Goal: Task Accomplishment & Management: Manage account settings

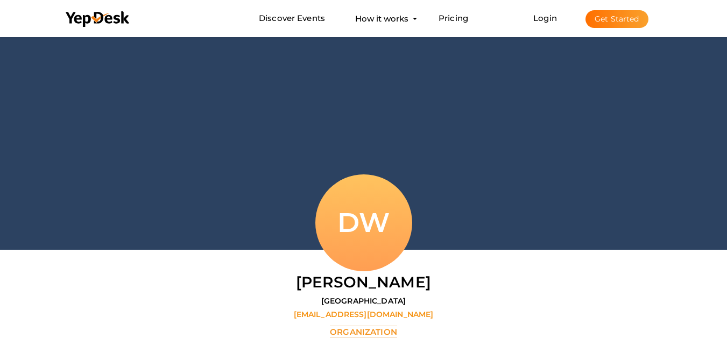
click at [622, 22] on button "Get Started" at bounding box center [617, 19] width 63 height 18
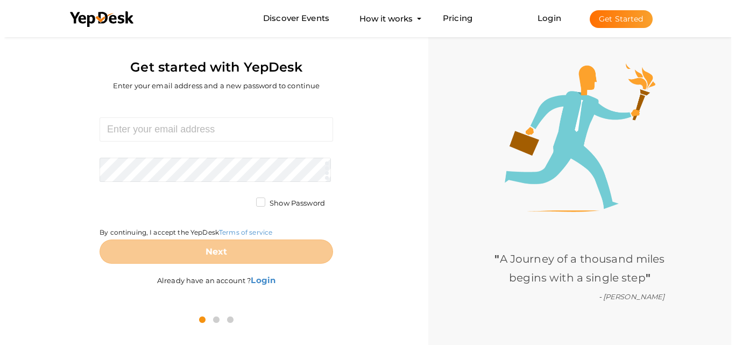
scroll to position [34, 0]
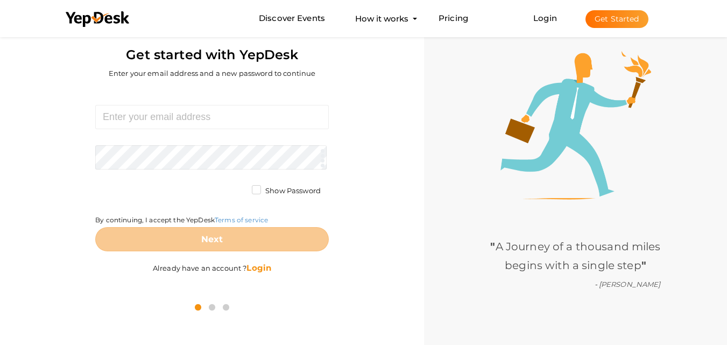
click at [261, 266] on b "Login" at bounding box center [258, 268] width 25 height 10
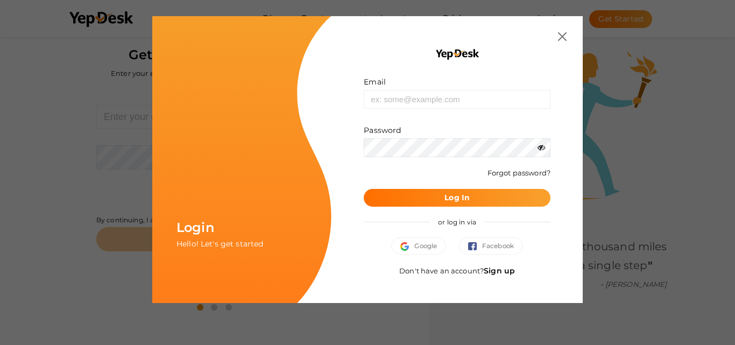
click at [503, 272] on link "Sign up" at bounding box center [499, 271] width 31 height 10
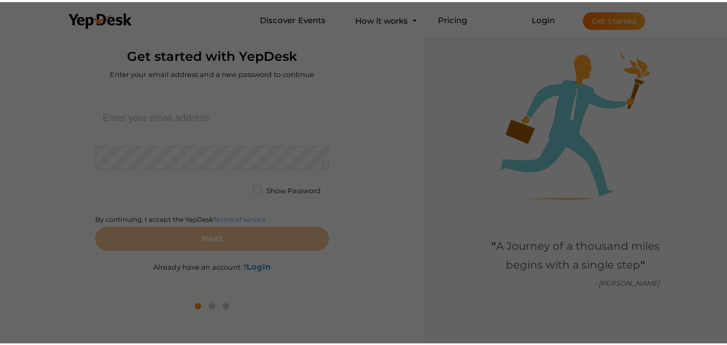
scroll to position [0, 0]
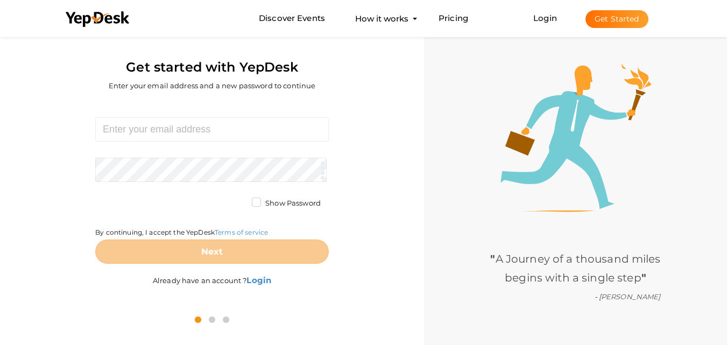
scroll to position [34, 0]
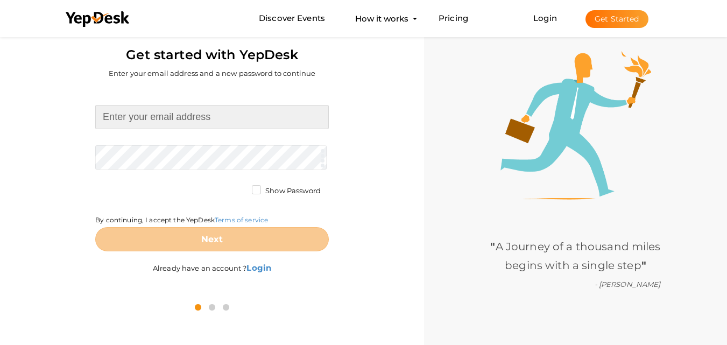
click at [129, 122] on input at bounding box center [212, 117] width 234 height 24
type input "[EMAIL_ADDRESS][DOMAIN_NAME]"
click at [155, 155] on form "[EMAIL_ADDRESS][DOMAIN_NAME] Required. Invalid email. Checking You already have…" at bounding box center [212, 178] width 234 height 146
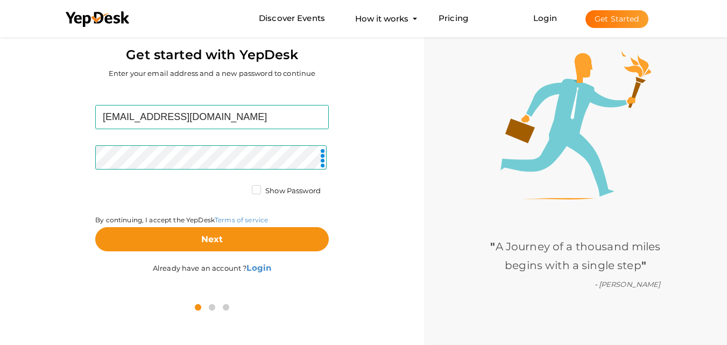
click at [254, 188] on label "Show Password" at bounding box center [286, 191] width 69 height 11
click at [241, 188] on input "Show Password" at bounding box center [241, 188] width 0 height 0
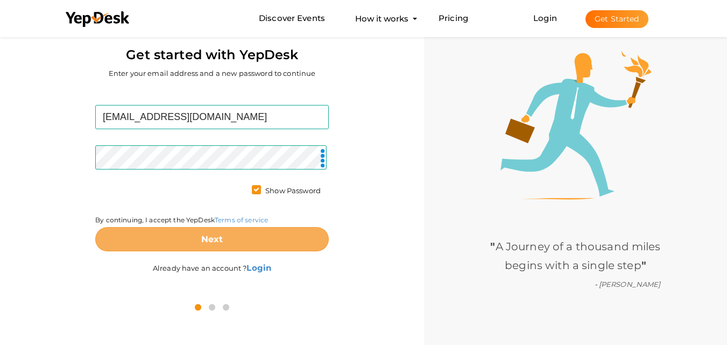
click at [219, 238] on b "Next" at bounding box center [212, 239] width 22 height 10
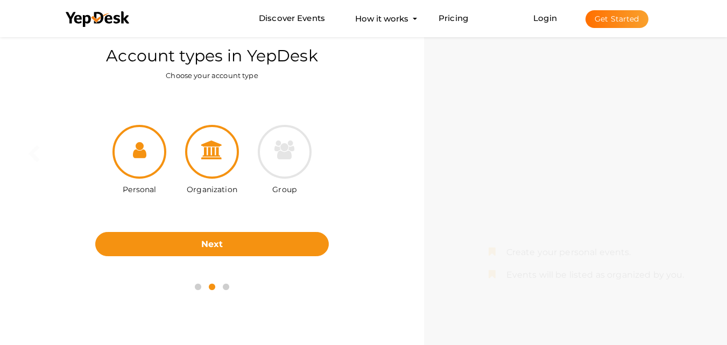
click at [215, 154] on icon at bounding box center [212, 149] width 22 height 19
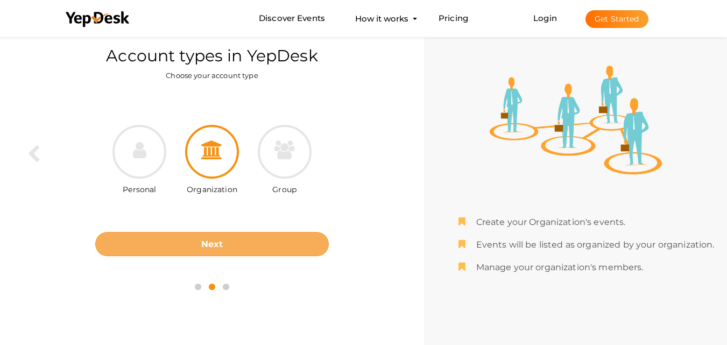
click at [222, 238] on button "Next" at bounding box center [212, 244] width 234 height 24
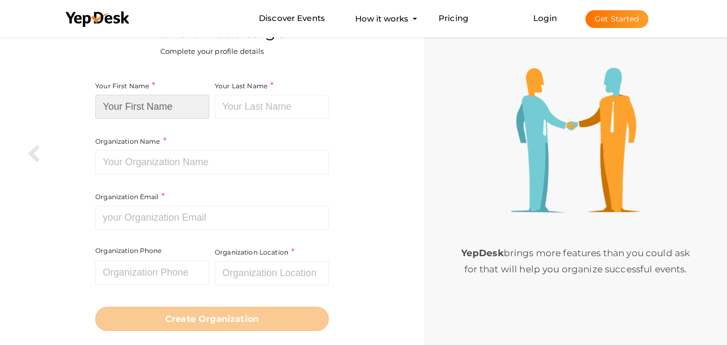
click at [161, 105] on input at bounding box center [152, 107] width 114 height 24
type input "Bonds"
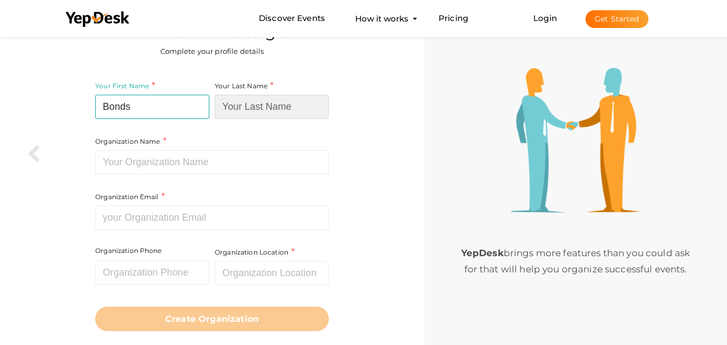
click at [242, 108] on input at bounding box center [272, 107] width 114 height 24
type input "kart"
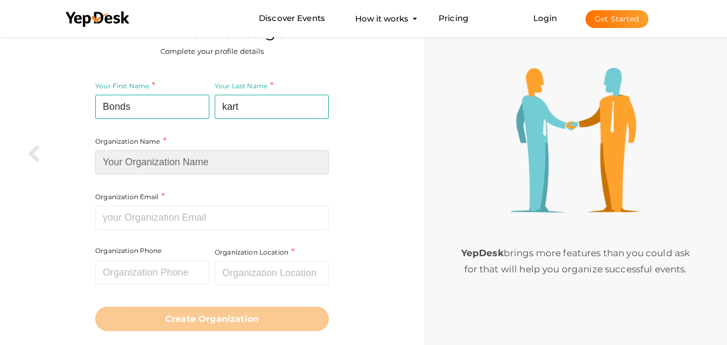
click at [181, 156] on input at bounding box center [212, 162] width 234 height 24
paste input "bondskart"
type input "bondskart"
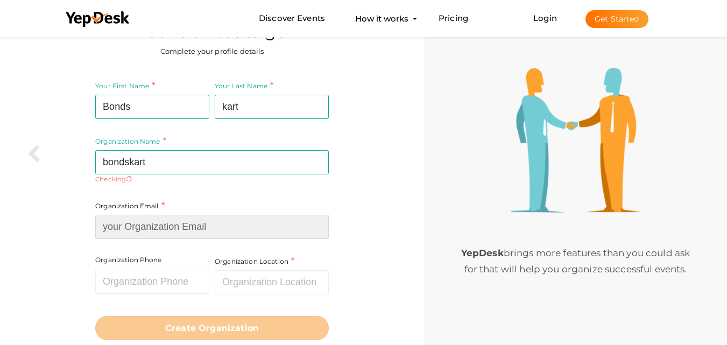
click at [135, 219] on input at bounding box center [212, 227] width 234 height 24
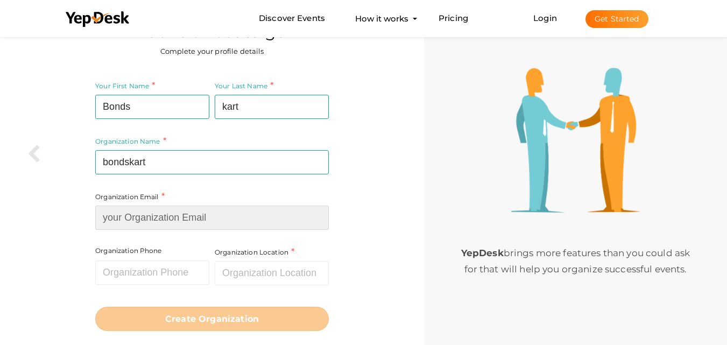
paste input "[EMAIL_ADDRESS][DOMAIN_NAME]"
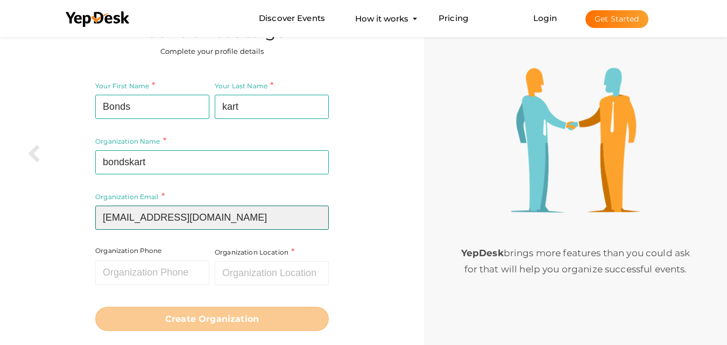
type input "[EMAIL_ADDRESS][DOMAIN_NAME]"
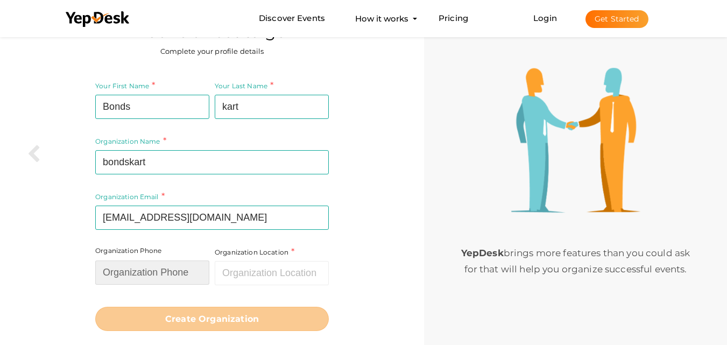
click at [157, 274] on input "text" at bounding box center [152, 272] width 114 height 24
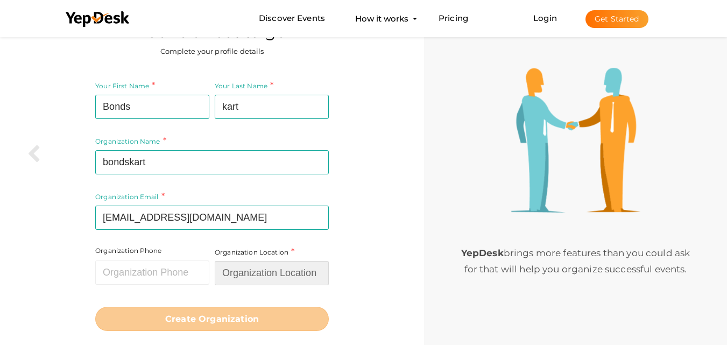
click at [269, 269] on input "text" at bounding box center [272, 273] width 114 height 24
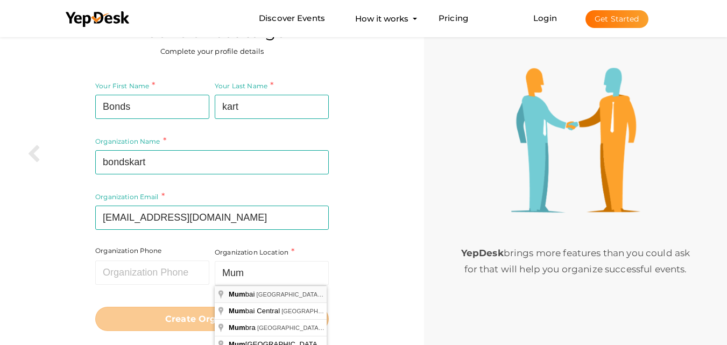
type input "[GEOGRAPHIC_DATA], [GEOGRAPHIC_DATA], [GEOGRAPHIC_DATA]"
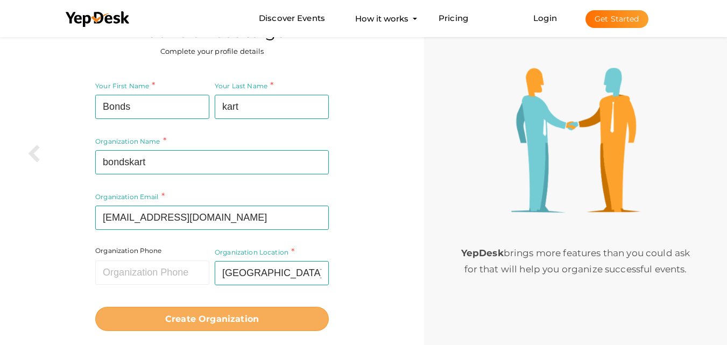
click at [251, 320] on b "Create Organization" at bounding box center [212, 319] width 94 height 10
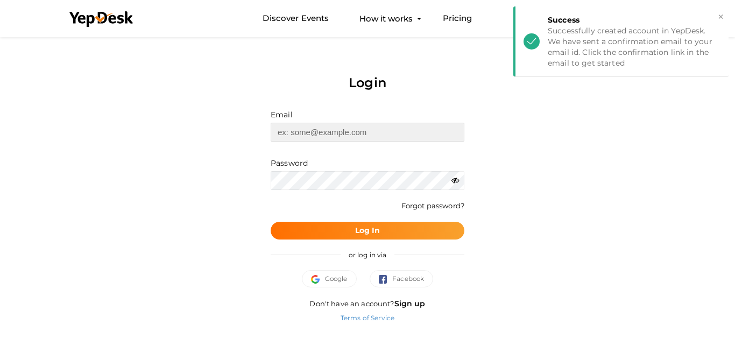
type input "[EMAIL_ADDRESS][DOMAIN_NAME]"
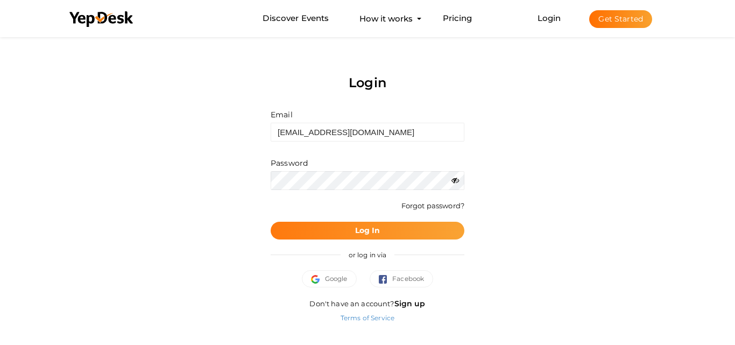
click at [386, 233] on button "Log In" at bounding box center [368, 231] width 194 height 18
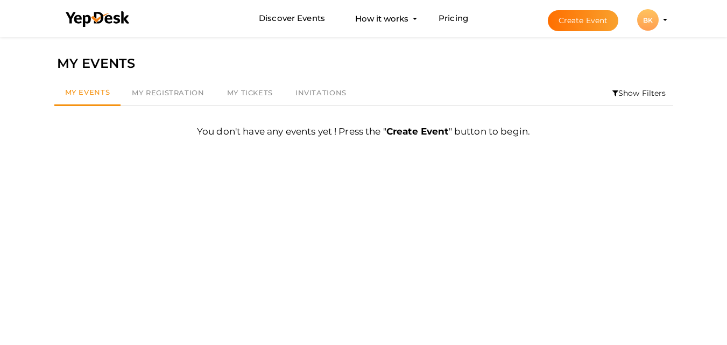
click at [650, 22] on div "BK" at bounding box center [648, 20] width 22 height 22
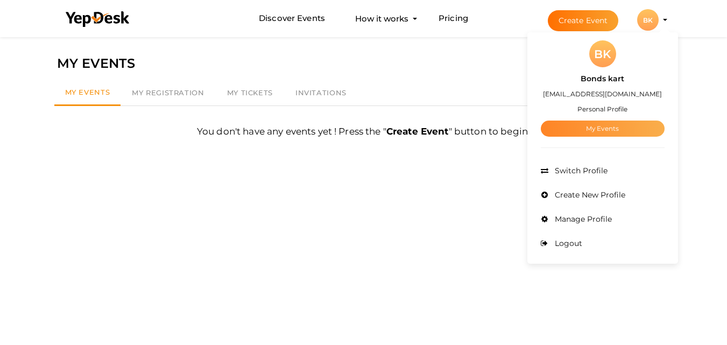
click at [606, 128] on link "My Events" at bounding box center [603, 129] width 124 height 16
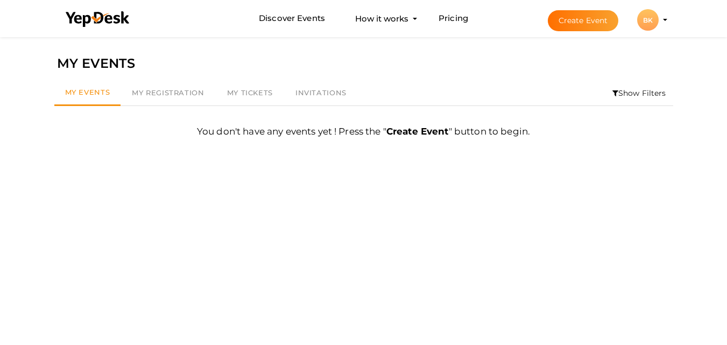
click at [658, 26] on button "BK BK Bonds kart digitaldhaneshk@gmail.com Personal Profile My Events Admin Swi…" at bounding box center [648, 20] width 28 height 23
click at [659, 23] on button "BK BK Bonds kart digitaldhaneshk@gmail.com Personal Profile My Events Admin Swi…" at bounding box center [648, 20] width 28 height 23
click at [664, 21] on li "Create Event BK BK Bonds kart digitaldhaneshk@gmail.com Personal Profile My Eve…" at bounding box center [598, 20] width 144 height 39
click at [665, 23] on li "Create Event BK BK Bonds kart digitaldhaneshk@gmail.com Personal Profile My Eve…" at bounding box center [598, 20] width 144 height 39
click at [644, 29] on div "BK" at bounding box center [648, 20] width 22 height 22
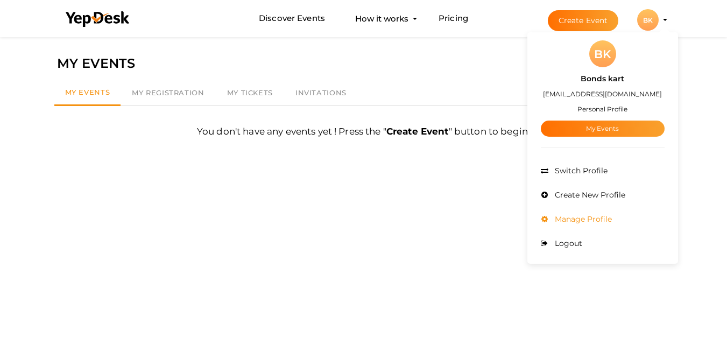
click at [586, 222] on span "Manage Profile" at bounding box center [582, 219] width 60 height 10
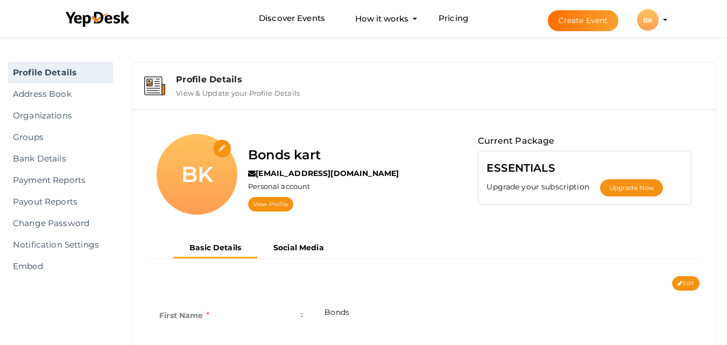
click at [652, 19] on div "BK" at bounding box center [648, 20] width 22 height 22
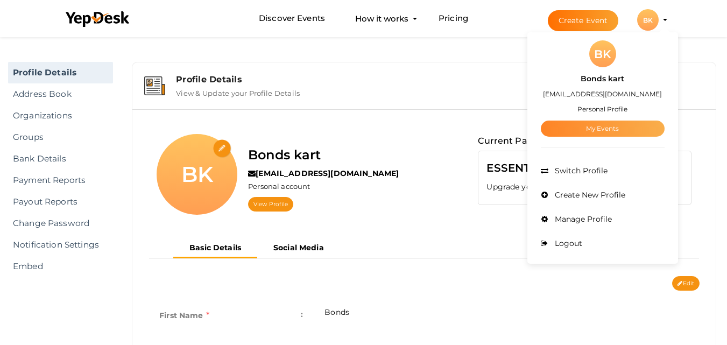
click at [604, 127] on link "My Events" at bounding box center [603, 129] width 124 height 16
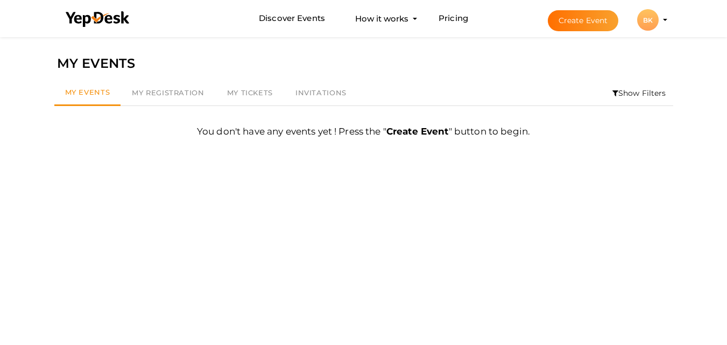
click at [584, 16] on button "Create Event" at bounding box center [583, 20] width 71 height 21
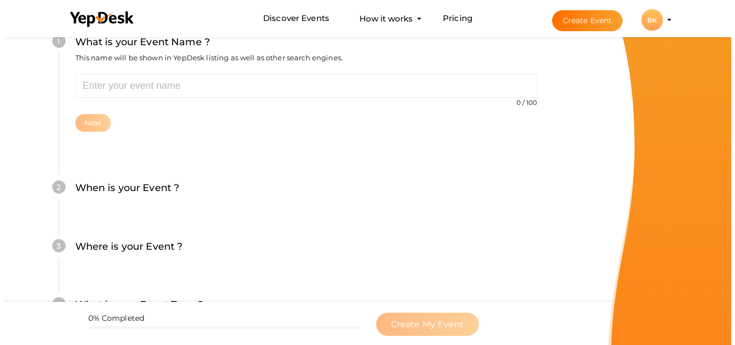
scroll to position [131, 0]
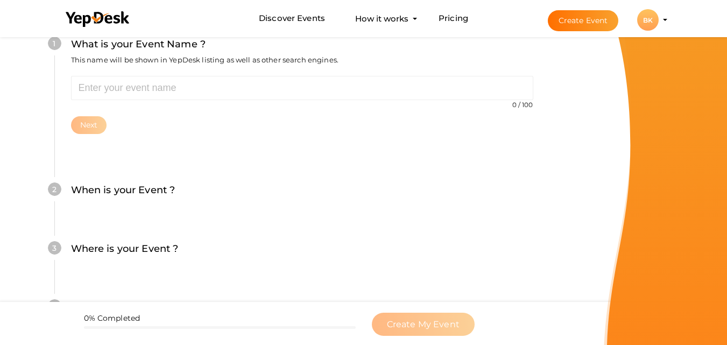
click at [657, 18] on div "BK" at bounding box center [648, 20] width 22 height 22
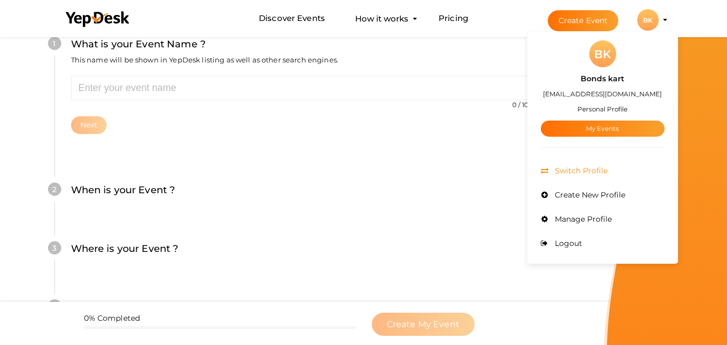
click at [589, 163] on li "Switch Profile" at bounding box center [603, 171] width 124 height 24
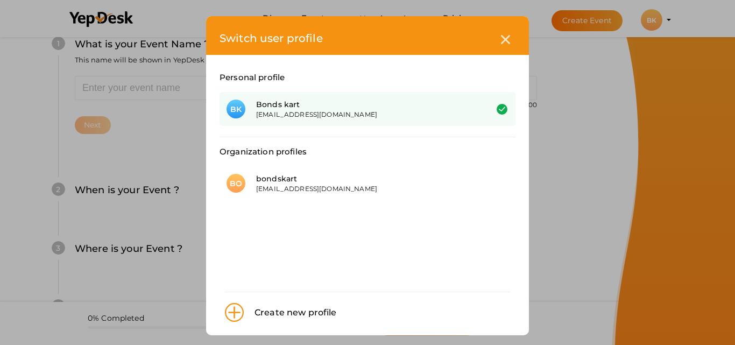
click at [298, 306] on div "Create new profile" at bounding box center [290, 313] width 93 height 14
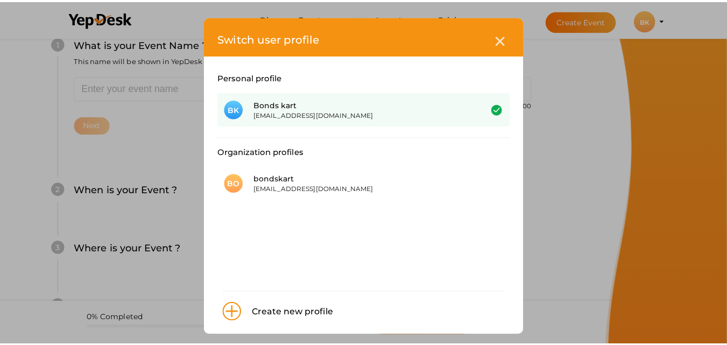
scroll to position [0, 0]
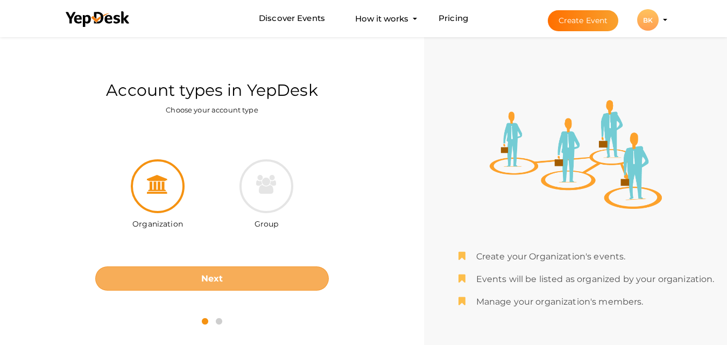
click at [244, 277] on button "Next" at bounding box center [212, 278] width 234 height 24
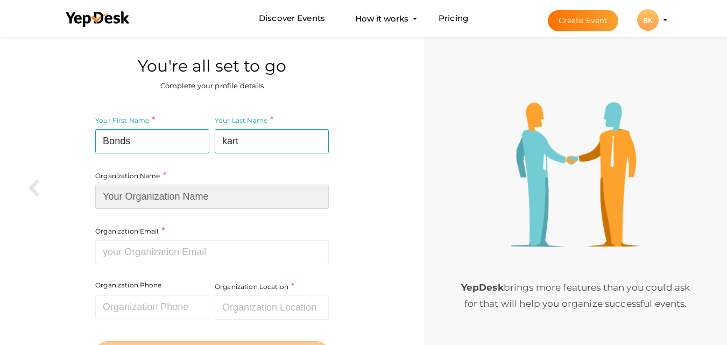
click at [198, 201] on input at bounding box center [212, 197] width 234 height 24
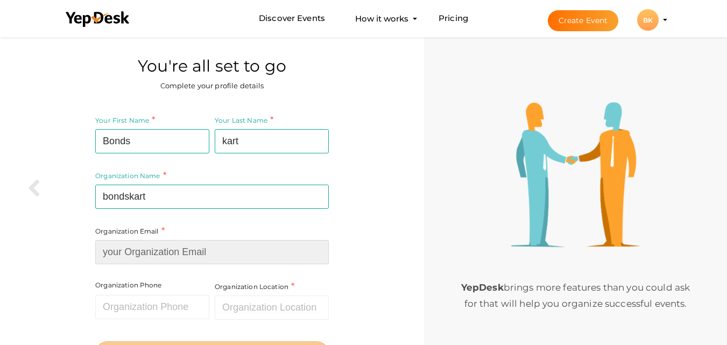
click at [169, 248] on div "Organization Email Required. Invalid email." at bounding box center [212, 244] width 234 height 39
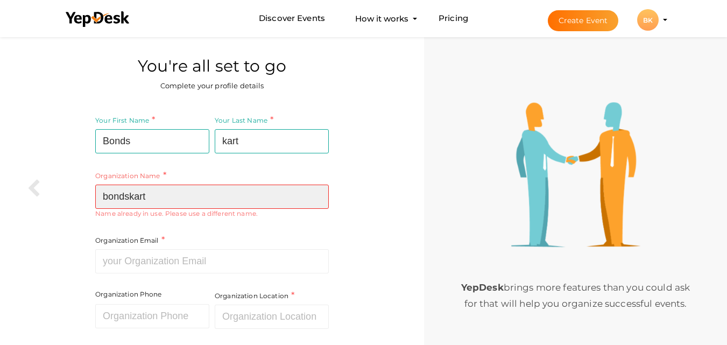
click at [179, 202] on input "bondskart" at bounding box center [212, 197] width 234 height 24
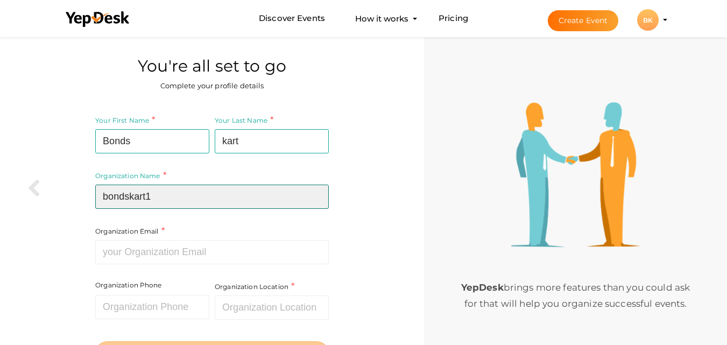
type input "bondskart1"
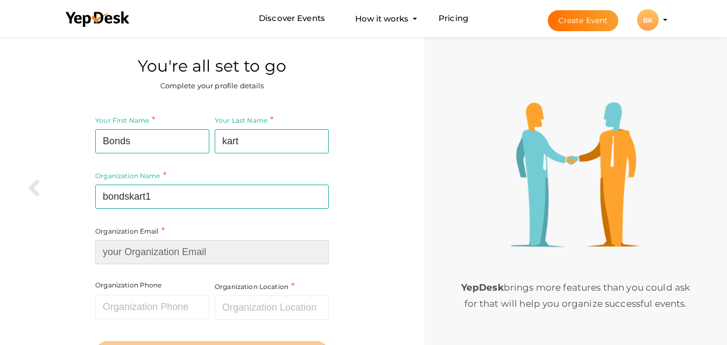
click at [171, 250] on input at bounding box center [212, 252] width 234 height 24
type input "support@bondskart.com"
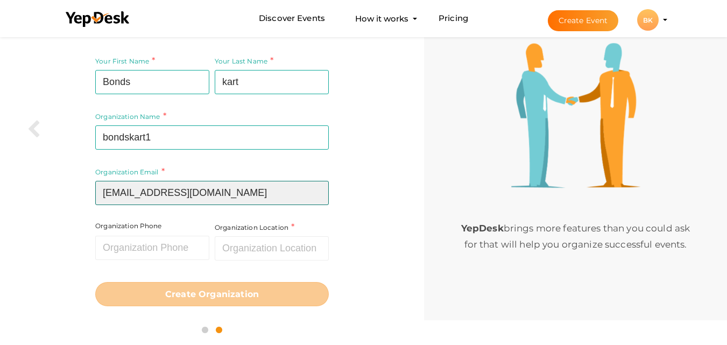
scroll to position [61, 0]
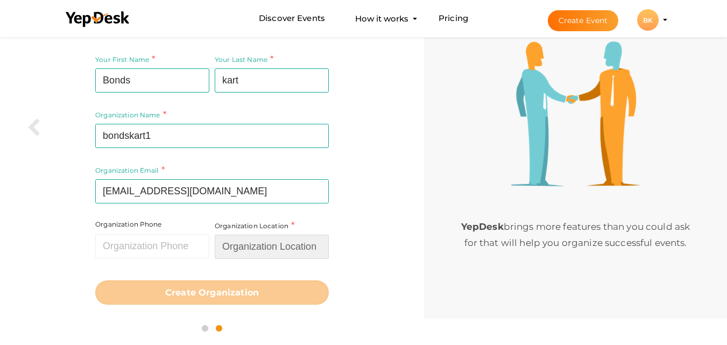
click at [267, 251] on input "text" at bounding box center [272, 247] width 114 height 24
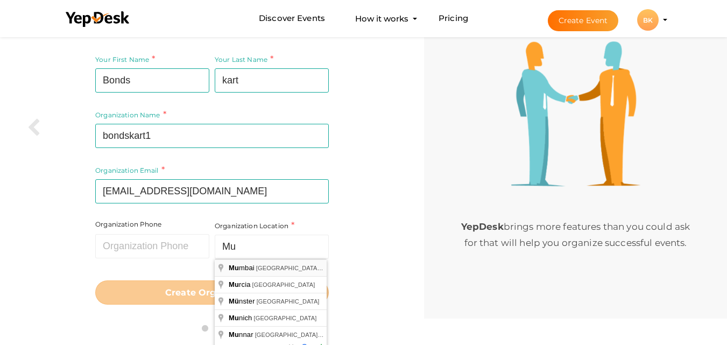
type input "Mumbai, Maharashtra, India"
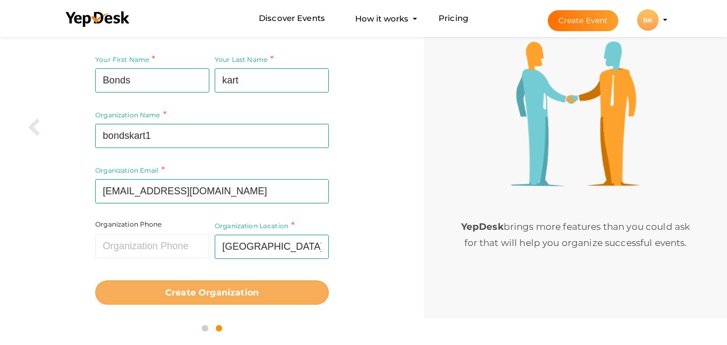
click at [228, 292] on b "Create Organization" at bounding box center [212, 292] width 94 height 10
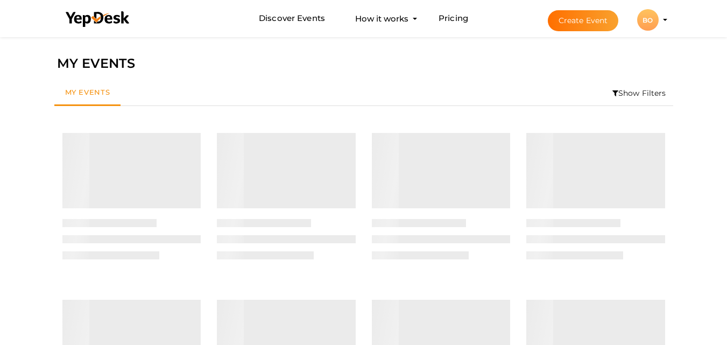
click at [655, 31] on li "Create Event BO BO bondskart1 [EMAIL_ADDRESS][DOMAIN_NAME] Organization Profile…" at bounding box center [598, 20] width 144 height 39
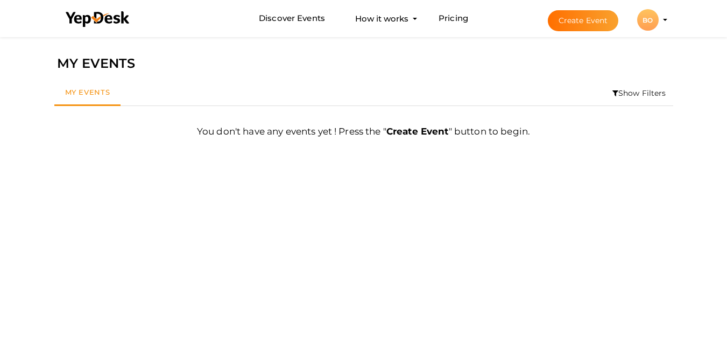
click at [657, 20] on div "BO" at bounding box center [648, 20] width 22 height 22
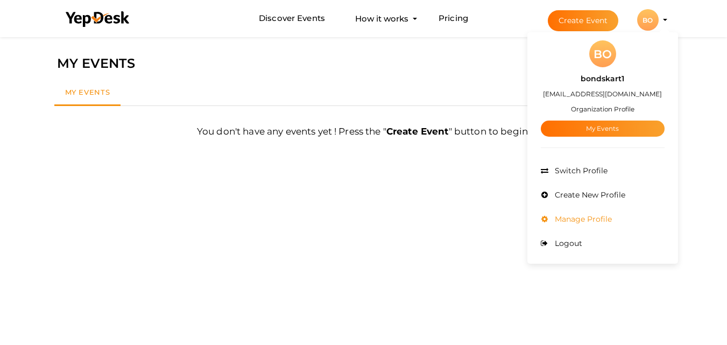
click at [589, 217] on span "Manage Profile" at bounding box center [582, 219] width 60 height 10
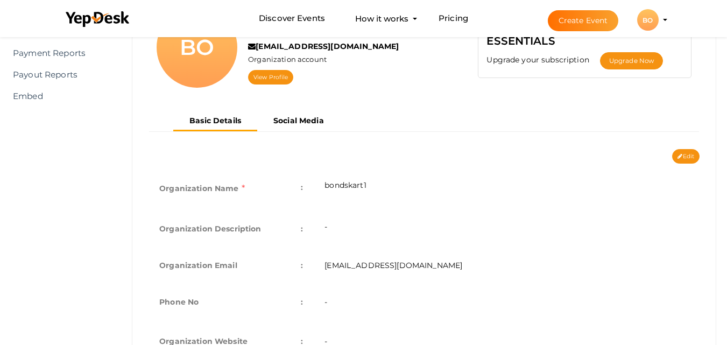
scroll to position [108, 0]
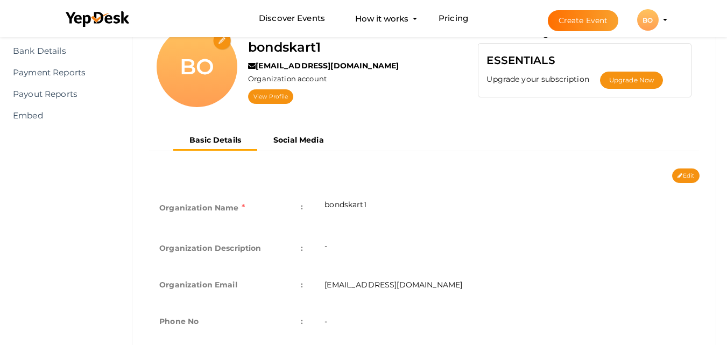
click at [688, 174] on button "Edit" at bounding box center [685, 175] width 27 height 15
type input "bondskart1"
type input "[EMAIL_ADDRESS][DOMAIN_NAME]"
select select "9"
type input "[GEOGRAPHIC_DATA], [GEOGRAPHIC_DATA], [GEOGRAPHIC_DATA]"
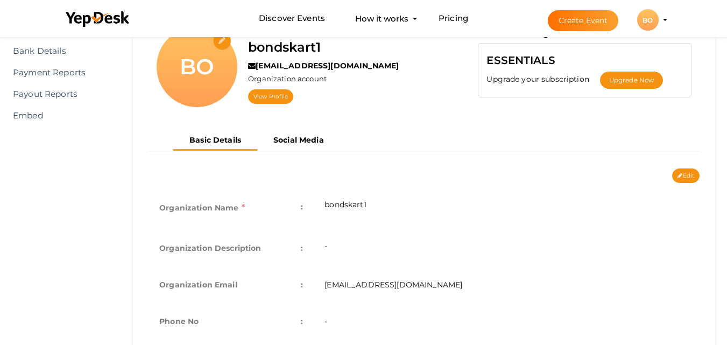
type input "bondskart1"
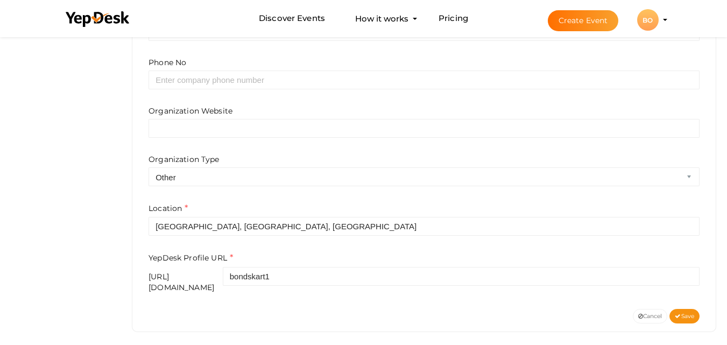
scroll to position [408, 0]
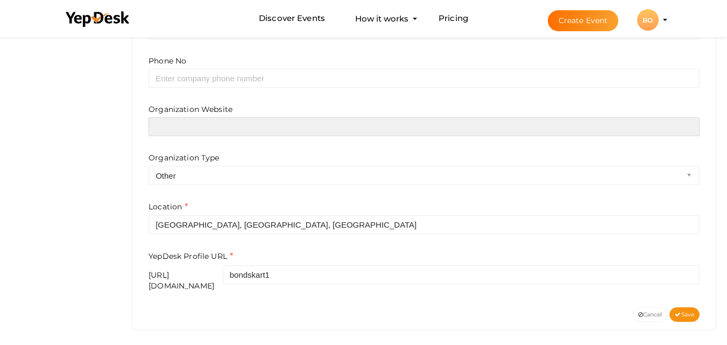
click at [269, 124] on input "text" at bounding box center [424, 126] width 551 height 19
paste input "https://bondskart.com/collections/nbfc-bonds"
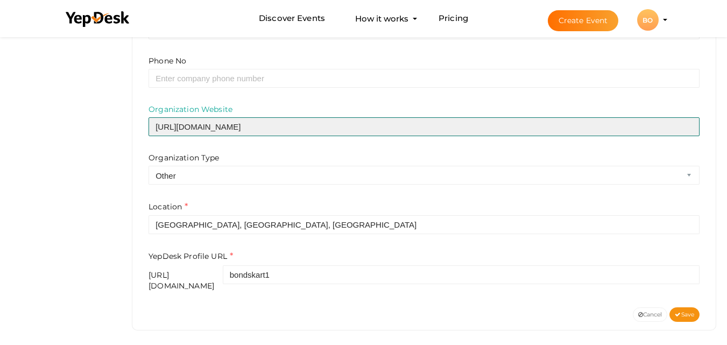
type input "https://bondskart.com/collections/nbfc-bonds"
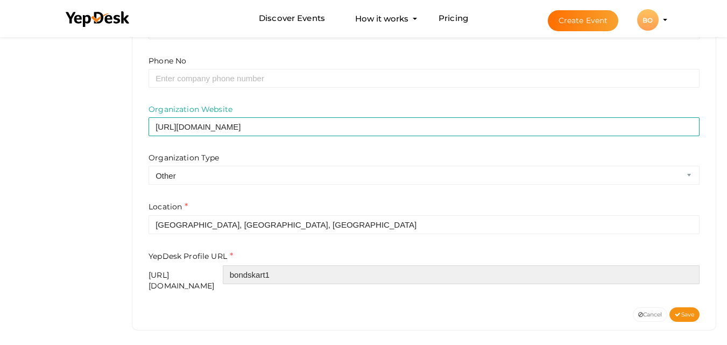
click at [353, 279] on input "bondskart1" at bounding box center [461, 274] width 477 height 19
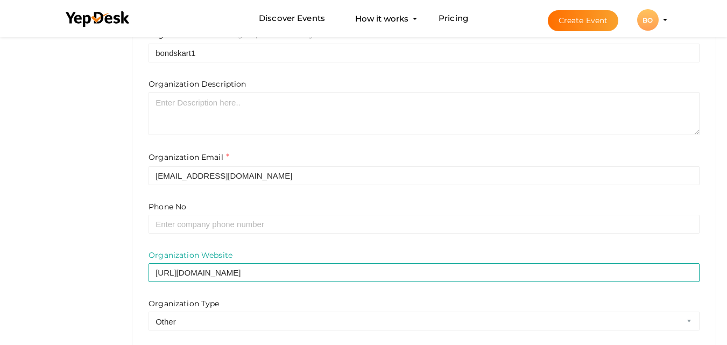
scroll to position [246, 0]
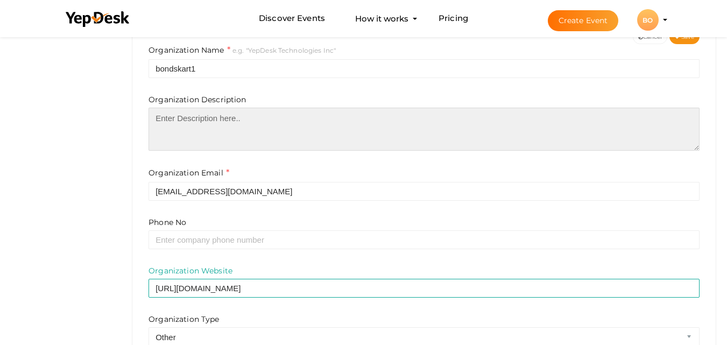
click at [244, 134] on textarea at bounding box center [424, 129] width 551 height 43
paste textarea "NBFC bonds are debt instruments issued by Non-Banking Financial Companies (NBFC…"
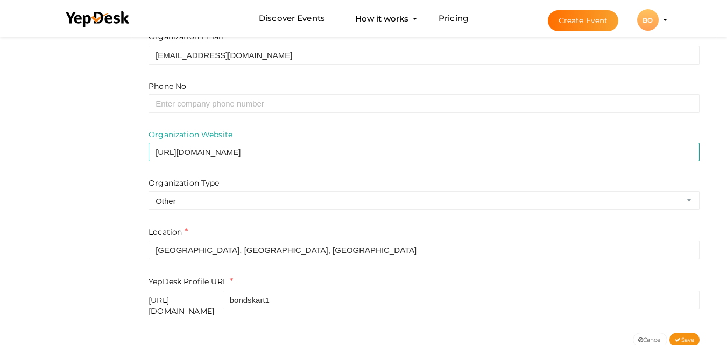
scroll to position [408, 0]
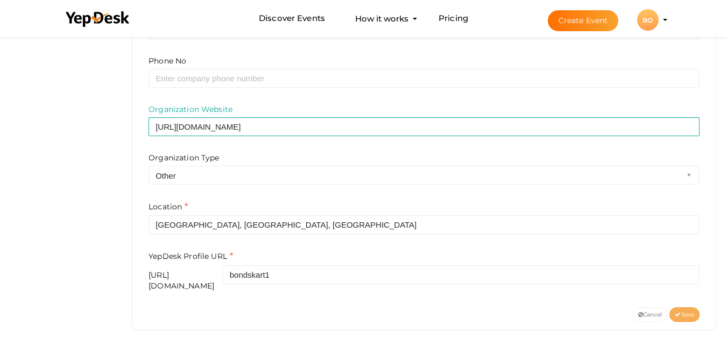
type textarea "NBFC bonds are debt instruments issued by Non-Banking Financial Companies (NBFC…"
click at [687, 311] on span "Save" at bounding box center [684, 314] width 19 height 7
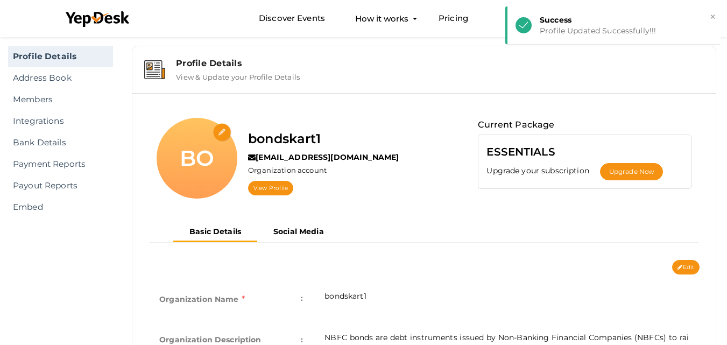
scroll to position [0, 0]
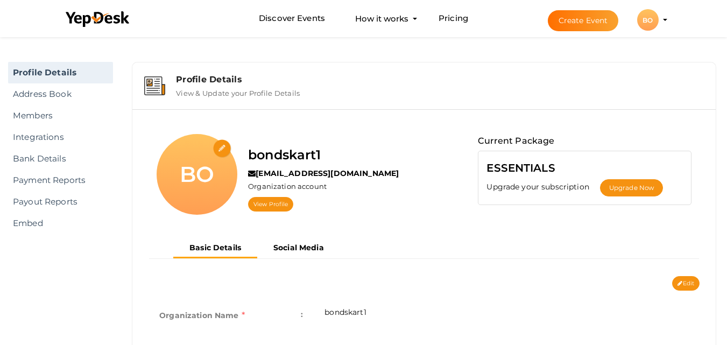
click at [656, 11] on button "BO BO bondskart1 digitaldhaneshk@gmail.com Organization Profile My Events Admin…" at bounding box center [648, 20] width 28 height 23
click at [659, 20] on profile-pic "BO" at bounding box center [648, 20] width 22 height 8
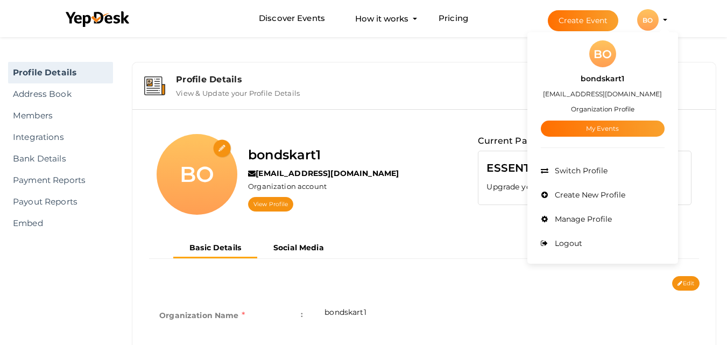
click at [605, 77] on label "bondskart1" at bounding box center [603, 79] width 44 height 12
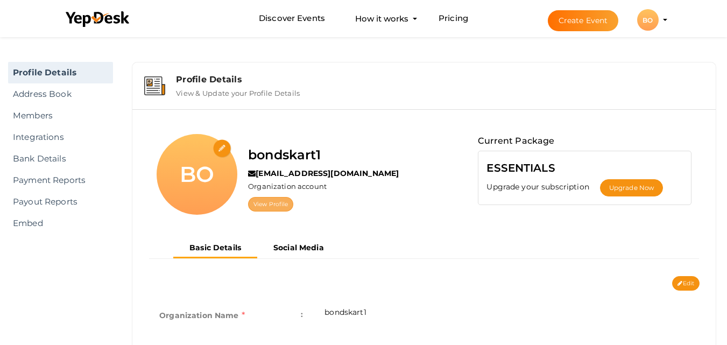
click at [263, 205] on link "View Profile" at bounding box center [270, 204] width 45 height 15
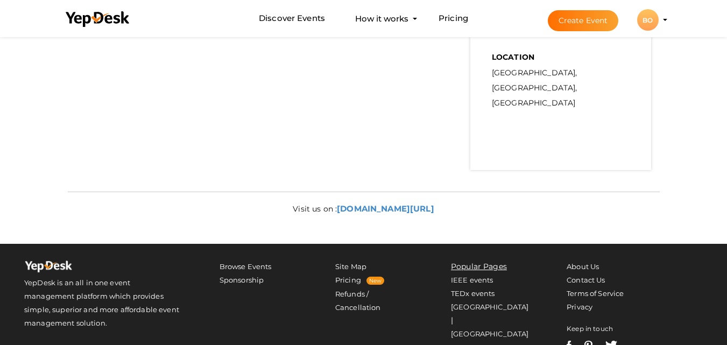
scroll to position [541, 0]
